Goal: Task Accomplishment & Management: Manage account settings

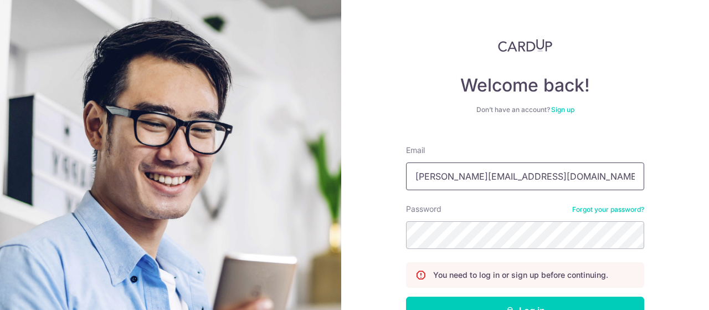
click at [566, 179] on input "[PERSON_NAME][EMAIL_ADDRESS][DOMAIN_NAME]" at bounding box center [525, 176] width 238 height 28
type input "[PERSON_NAME][EMAIL_ADDRESS][DOMAIN_NAME]"
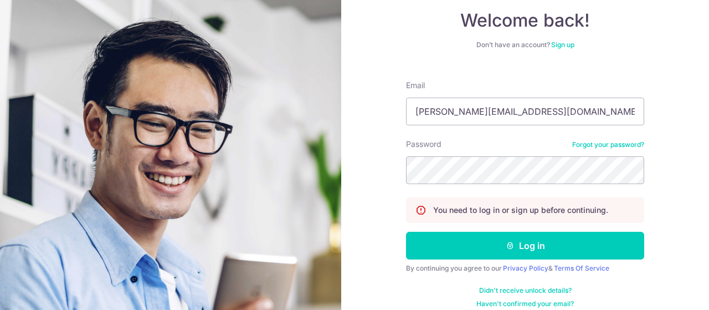
scroll to position [73, 0]
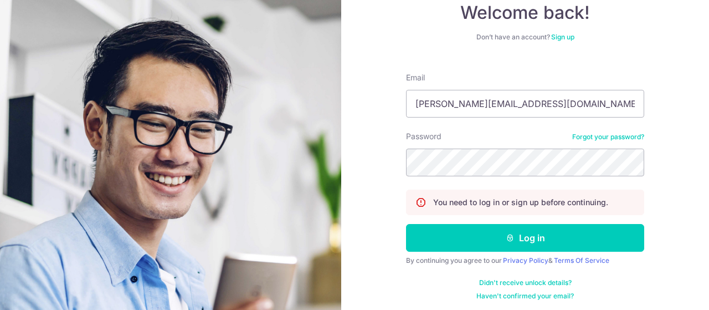
click at [542, 221] on form "Email [PERSON_NAME][EMAIL_ADDRESS][DOMAIN_NAME] Password Forgot your password? …" at bounding box center [525, 182] width 238 height 237
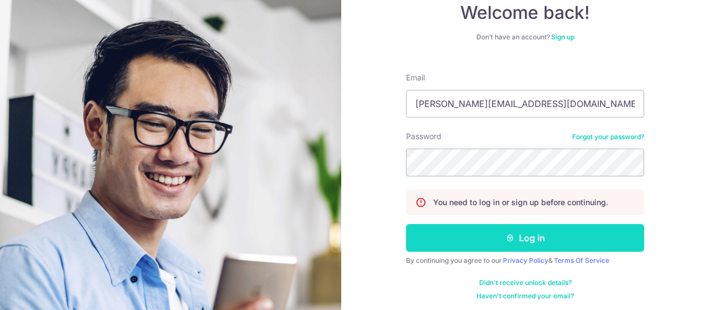
click at [529, 237] on button "Log in" at bounding box center [525, 238] width 238 height 28
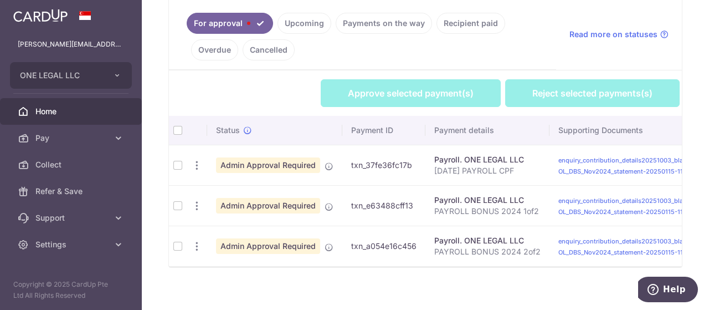
scroll to position [264, 0]
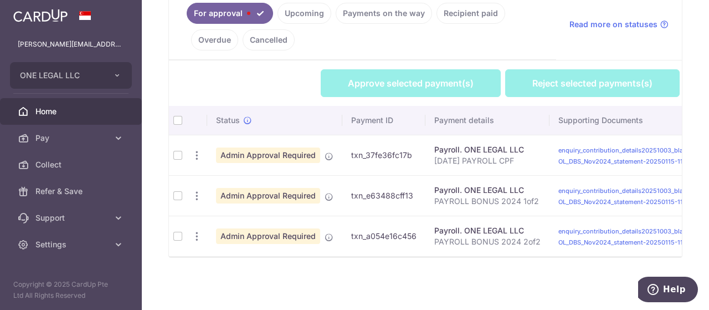
click at [173, 116] on th at bounding box center [178, 120] width 18 height 29
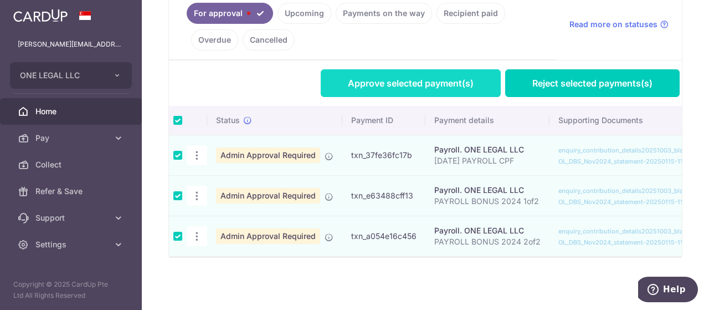
click at [424, 77] on link "Approve selected payment(s)" at bounding box center [411, 83] width 180 height 28
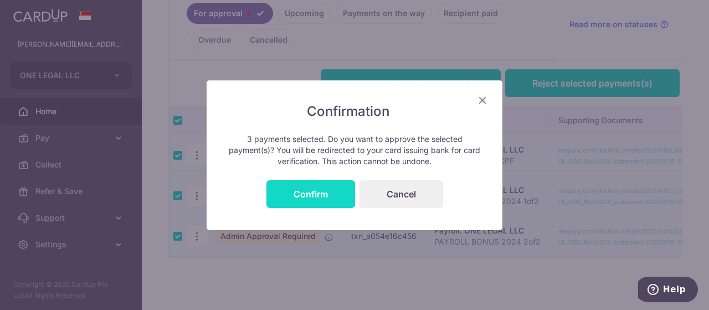
click at [312, 196] on button "Confirm" at bounding box center [311, 194] width 89 height 28
